Goal: Navigation & Orientation: Find specific page/section

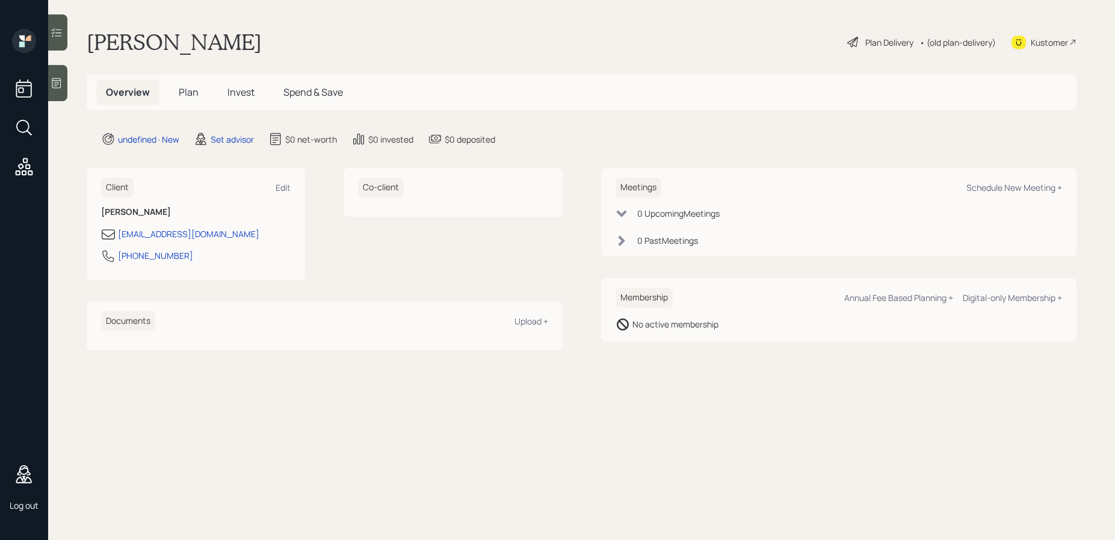
click at [308, 91] on span "Spend & Save" at bounding box center [313, 91] width 60 height 13
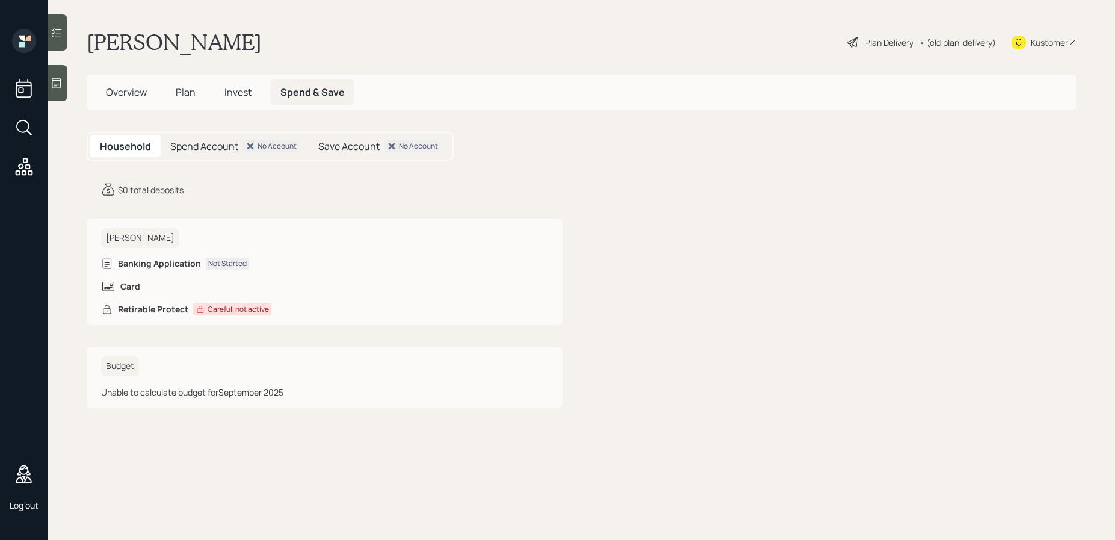
click at [133, 94] on span "Overview" at bounding box center [126, 91] width 41 height 13
